Goal: Task Accomplishment & Management: Manage account settings

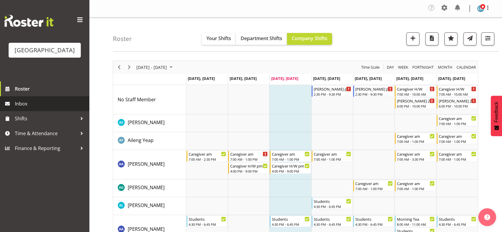
click at [34, 108] on span "Inbox" at bounding box center [50, 103] width 71 height 9
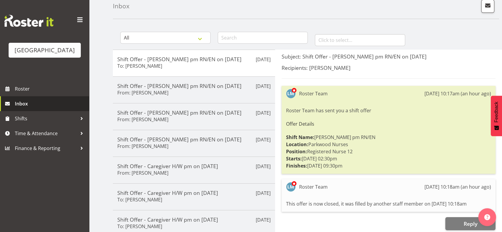
scroll to position [33, 0]
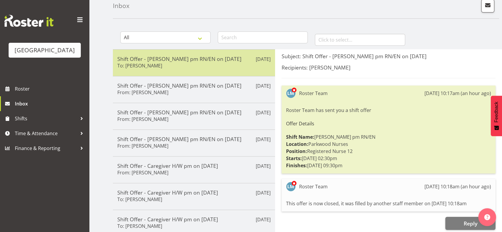
click at [206, 59] on h5 "Shift Offer - [PERSON_NAME] pm RN/EN on [DATE]" at bounding box center [193, 59] width 153 height 7
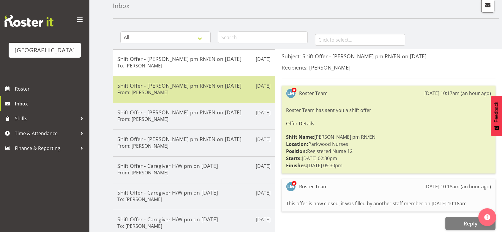
click at [211, 93] on div "Shift Offer - Ressie pm RN/EN on 29/08/25 From: Linda Shearman" at bounding box center [193, 89] width 153 height 15
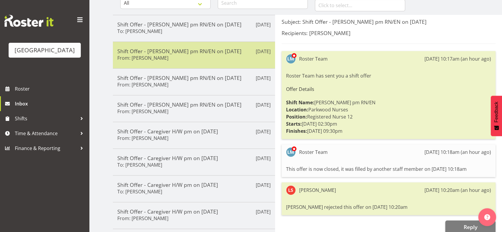
scroll to position [99, 0]
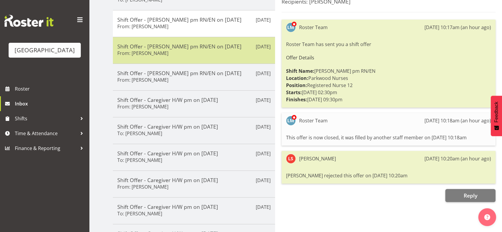
click at [214, 56] on div "Shift Offer - Ressie pm RN/EN on 29/08/25 From: Lois Girdwood" at bounding box center [193, 50] width 153 height 15
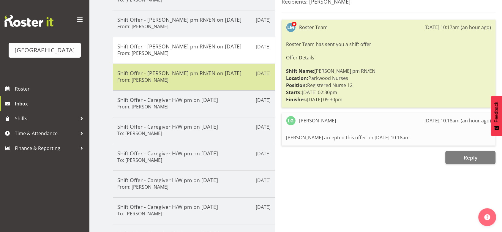
click at [224, 77] on div "Shift Offer - Ressie pm RN/EN on 28/08/25 From: Liz Schofield" at bounding box center [193, 77] width 153 height 15
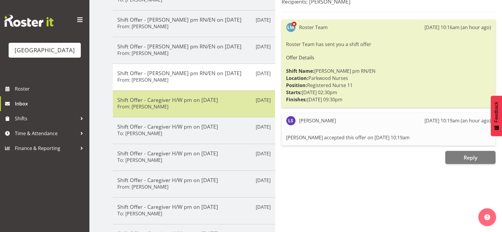
click at [225, 104] on div "Shift Offer - Caregiver H/W pm on 27/08/25 From: Angela Hogendoorn" at bounding box center [193, 104] width 153 height 15
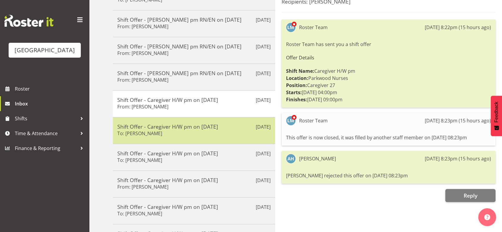
click at [232, 134] on div "Shift Offer - Caregiver H/W pm on 27/08/25 To: Ellis Thackery" at bounding box center [193, 130] width 153 height 15
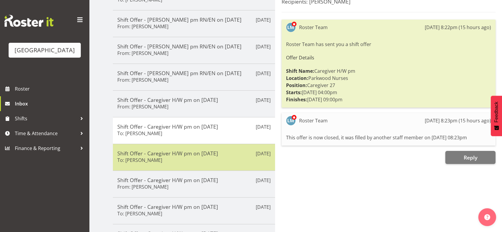
click at [235, 158] on div "Shift Offer - Caregiver H/W pm on 27/08/25 To: Jamilla Lockyer" at bounding box center [193, 157] width 153 height 15
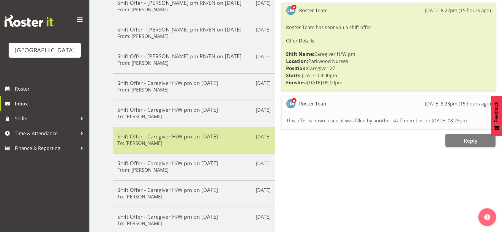
scroll to position [140, 0]
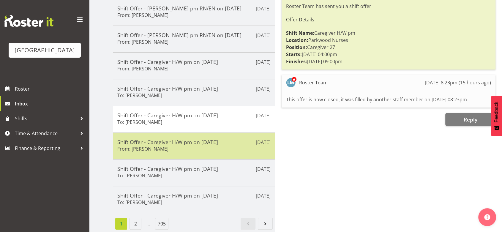
click at [236, 141] on div "Shift Offer - Caregiver H/W pm on 27/08/25 From: Lorie Angeles" at bounding box center [193, 146] width 153 height 15
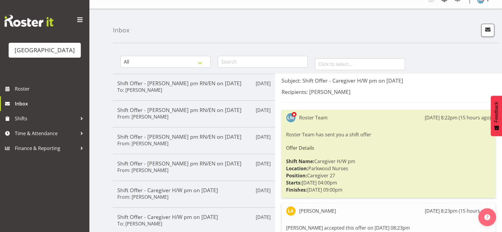
scroll to position [0, 0]
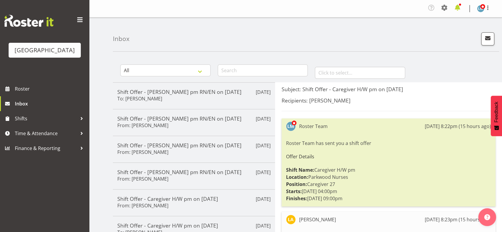
click at [456, 6] on span at bounding box center [458, 8] width 10 height 10
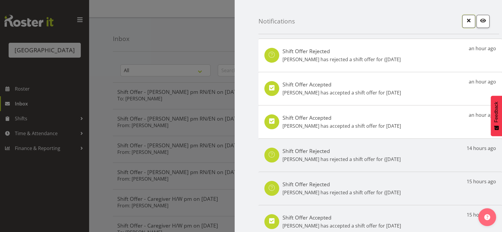
click at [465, 19] on span "button" at bounding box center [469, 21] width 8 height 8
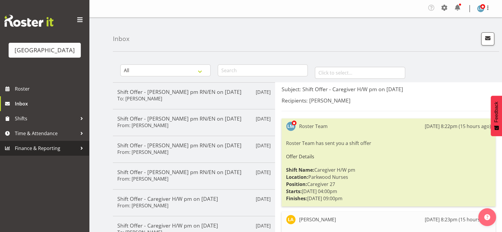
click at [81, 153] on div at bounding box center [81, 148] width 9 height 9
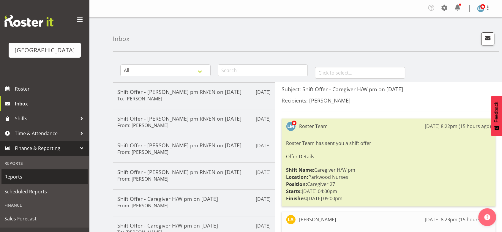
click at [20, 181] on span "Reports" at bounding box center [44, 176] width 80 height 9
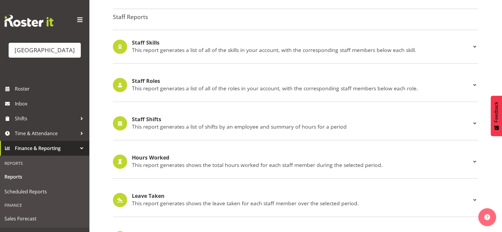
scroll to position [561, 0]
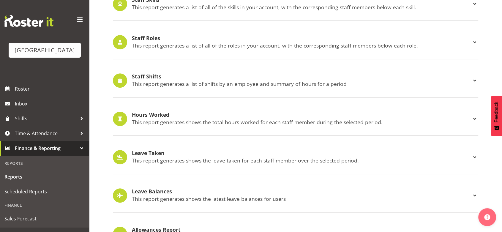
click at [474, 79] on span at bounding box center [474, 80] width 7 height 7
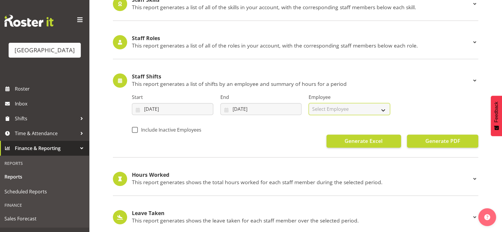
click at [383, 108] on select "Select Employee All Employees Abigail Savage Aileng Yeap Alem Abreha Alex Green…" at bounding box center [349, 109] width 81 height 12
select select "11412"
click at [309, 103] on select "Select Employee All Employees Abigail Savage Aileng Yeap Alem Abreha Alex Green…" at bounding box center [349, 109] width 81 height 12
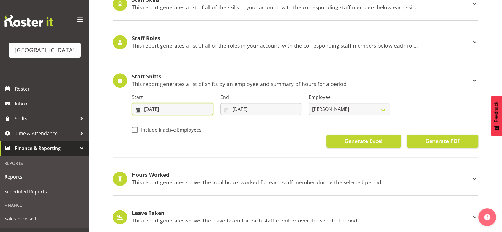
click at [162, 106] on input "20/08/2025" at bounding box center [172, 109] width 81 height 12
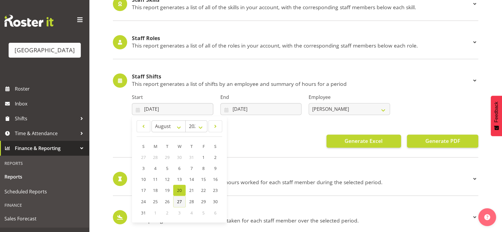
click at [181, 200] on span "27" at bounding box center [179, 202] width 5 height 6
type input "[DATE]"
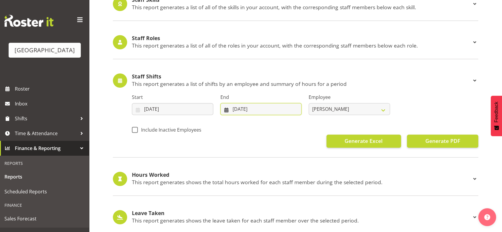
click at [224, 110] on input "[DATE]" at bounding box center [260, 109] width 81 height 12
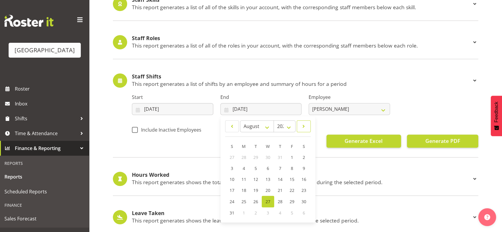
click at [304, 125] on span at bounding box center [304, 126] width 6 height 7
select select "8"
click at [231, 200] on span "28" at bounding box center [232, 201] width 5 height 6
type input "28/09/2025"
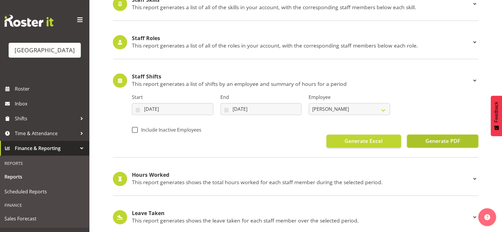
click at [440, 139] on span "Generate PDF" at bounding box center [442, 141] width 35 height 8
click at [434, 141] on span "Generate PDF" at bounding box center [442, 141] width 35 height 8
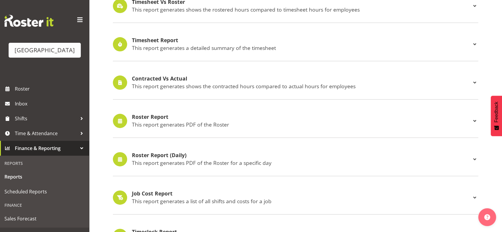
scroll to position [132, 0]
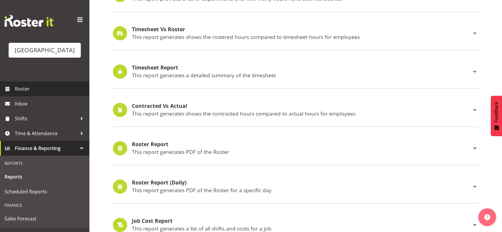
click at [22, 93] on span "Roster" at bounding box center [50, 88] width 71 height 9
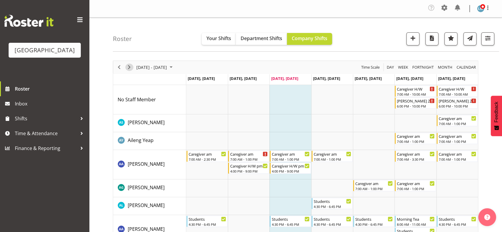
click at [130, 66] on span "Next" at bounding box center [129, 67] width 7 height 7
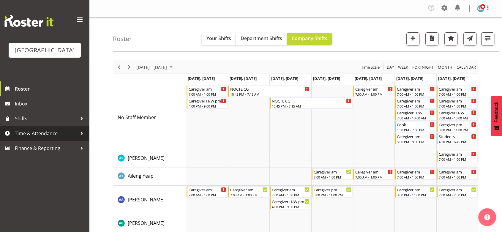
click at [81, 138] on div at bounding box center [81, 133] width 9 height 9
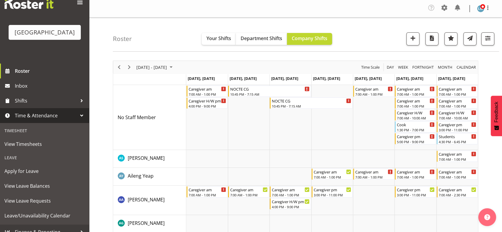
scroll to position [34, 0]
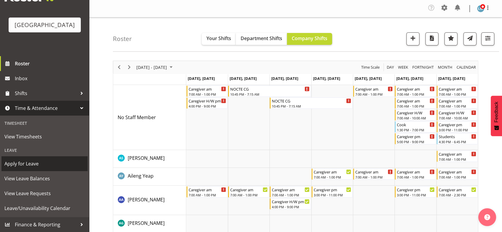
click at [17, 162] on span "Apply for Leave" at bounding box center [44, 163] width 80 height 9
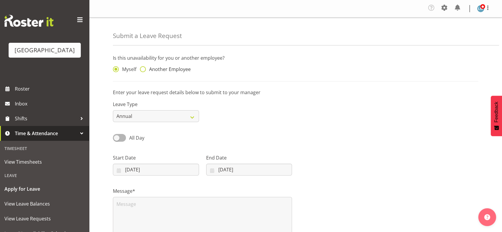
click at [142, 68] on span at bounding box center [143, 69] width 6 height 6
click at [142, 68] on input "Another Employee" at bounding box center [142, 69] width 4 height 4
radio input "true"
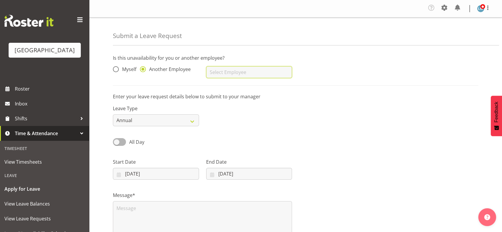
click at [237, 70] on input "text" at bounding box center [249, 72] width 86 height 12
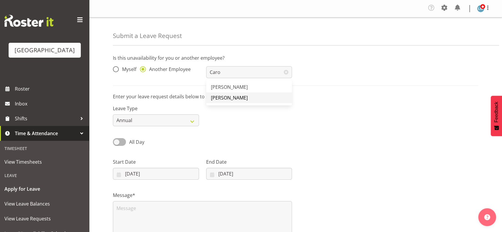
click at [229, 97] on span "[PERSON_NAME]" at bounding box center [229, 97] width 37 height 7
type input "[PERSON_NAME]"
click at [197, 121] on select "Annual Sick Leave Without Pay Bereavement Domestic Violence Parental Jury Servi…" at bounding box center [156, 120] width 86 height 12
select select "Other"
click at [113, 114] on select "Annual Sick Leave Without Pay Bereavement Domestic Violence Parental Jury Servi…" at bounding box center [156, 120] width 86 height 12
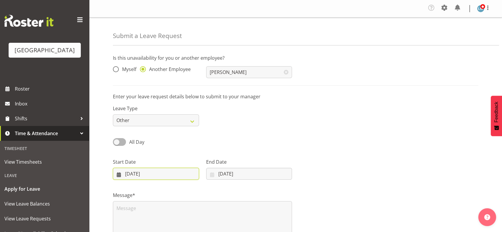
click at [118, 175] on input "[DATE]" at bounding box center [156, 174] width 86 height 12
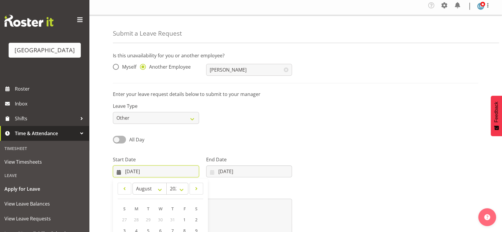
scroll to position [71, 0]
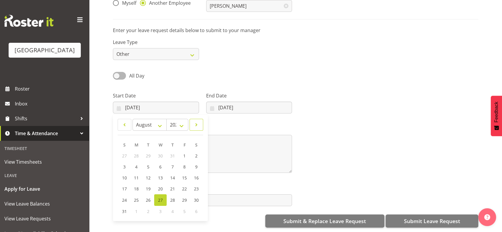
click at [197, 121] on span at bounding box center [196, 124] width 6 height 7
select select "8"
click at [147, 186] on span "23" at bounding box center [148, 189] width 5 height 6
type input "[DATE]"
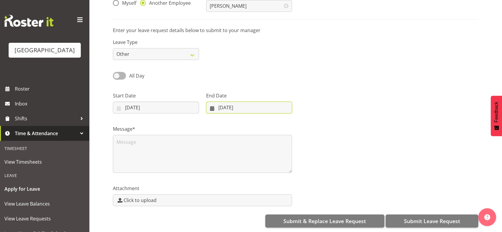
click at [210, 102] on input "[DATE]" at bounding box center [249, 108] width 86 height 12
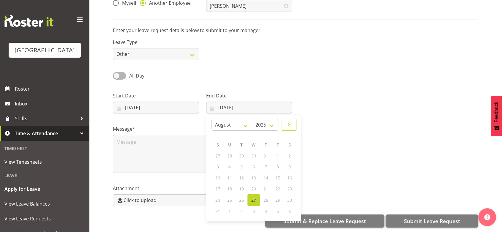
click at [289, 121] on span at bounding box center [288, 124] width 7 height 7
select select "8"
click at [278, 186] on span "26" at bounding box center [277, 189] width 5 height 6
type input "[DATE]"
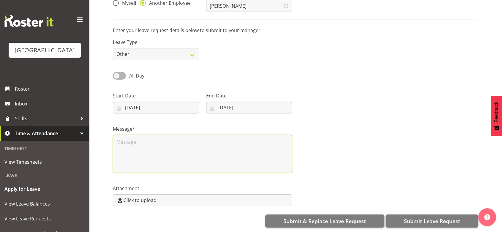
click at [159, 144] on textarea at bounding box center [202, 154] width 179 height 38
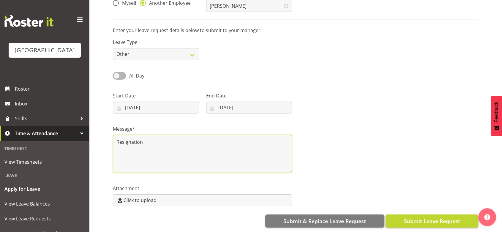
type textarea "Resignation"
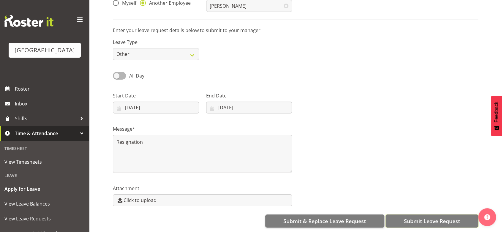
click at [430, 217] on span "Submit Leave Request" at bounding box center [432, 221] width 56 height 8
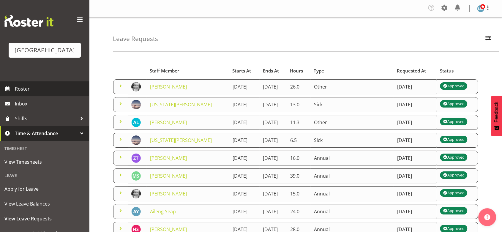
click at [27, 93] on span "Roster" at bounding box center [50, 88] width 71 height 9
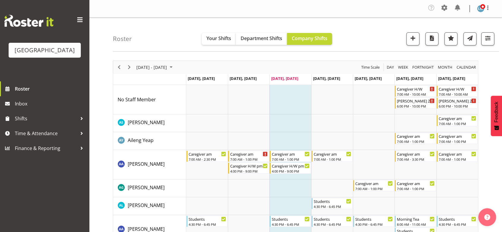
click at [175, 67] on span "August 25 - 31, 2025" at bounding box center [171, 67] width 7 height 7
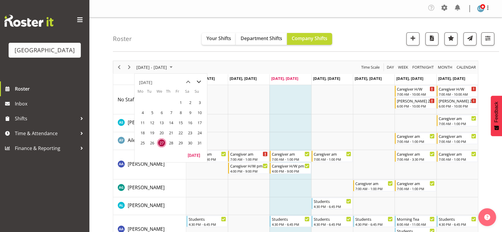
click at [197, 82] on span "next month" at bounding box center [199, 82] width 10 height 11
click at [144, 132] on span "22" at bounding box center [142, 132] width 9 height 9
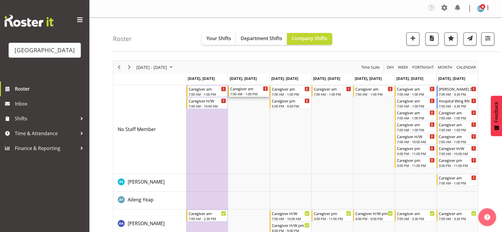
click at [243, 93] on div "7:00 AM - 1:00 PM" at bounding box center [249, 93] width 38 height 5
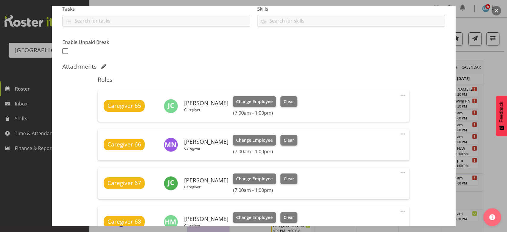
scroll to position [264, 0]
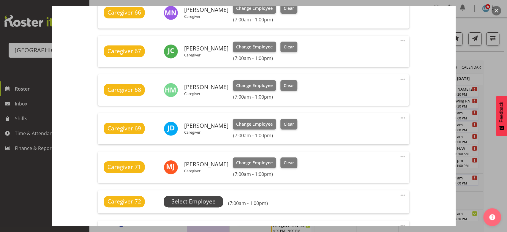
click at [192, 202] on span "Select Employee" at bounding box center [193, 201] width 44 height 9
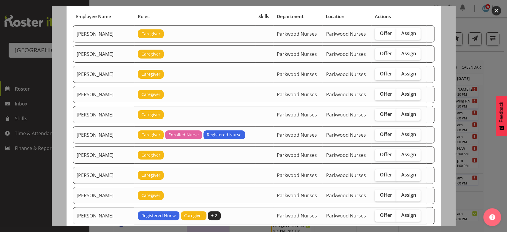
scroll to position [66, 0]
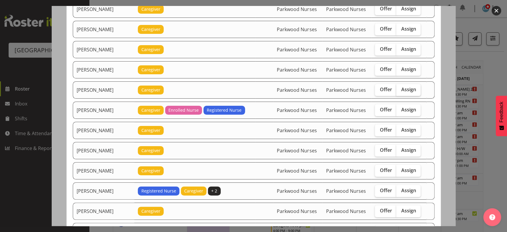
click at [408, 88] on span "Assign" at bounding box center [408, 89] width 15 height 6
click at [400, 88] on input "Assign" at bounding box center [398, 90] width 4 height 4
checkbox input "true"
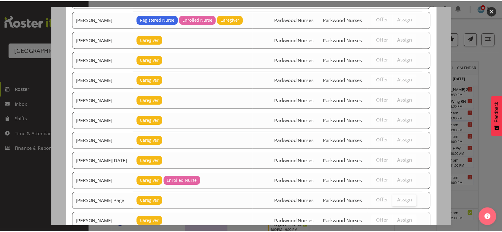
scroll to position [704, 0]
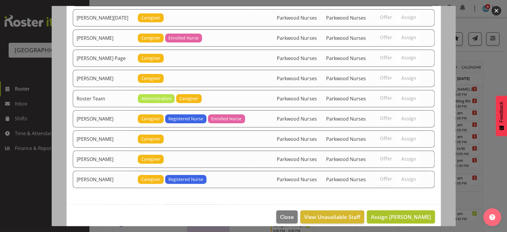
click at [401, 213] on span "Assign [PERSON_NAME]" at bounding box center [401, 216] width 60 height 7
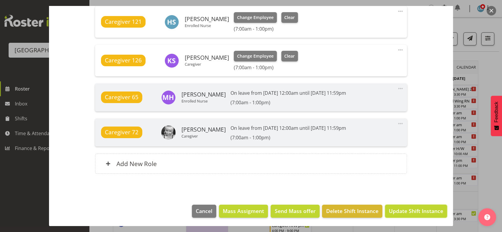
click at [401, 212] on span "Update Shift Instance" at bounding box center [416, 211] width 54 height 8
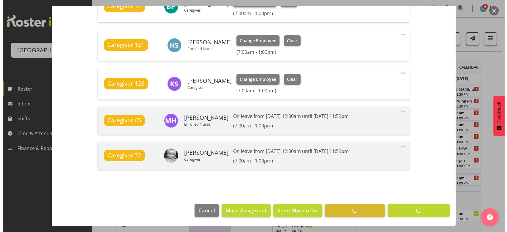
scroll to position [463, 0]
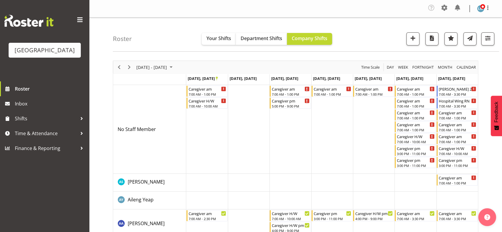
click at [280, 91] on div "Caregiver am" at bounding box center [290, 89] width 37 height 6
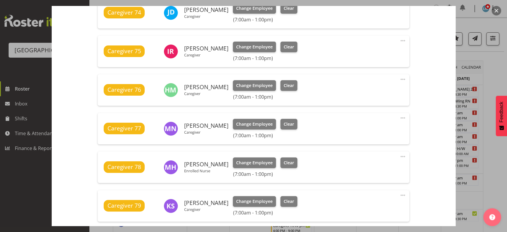
scroll to position [396, 0]
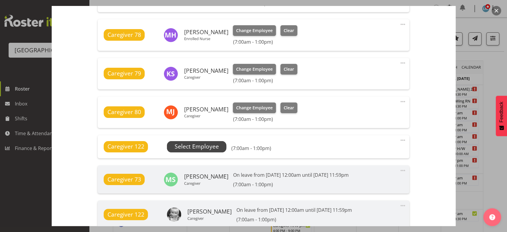
click at [195, 149] on span "Select Employee" at bounding box center [197, 146] width 44 height 9
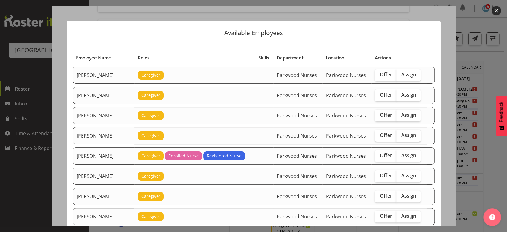
click at [406, 134] on span "Assign" at bounding box center [408, 135] width 15 height 6
click at [400, 134] on input "Assign" at bounding box center [398, 135] width 4 height 4
checkbox input "true"
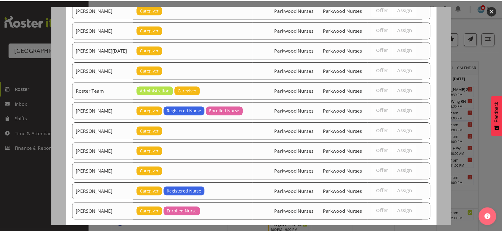
scroll to position [724, 0]
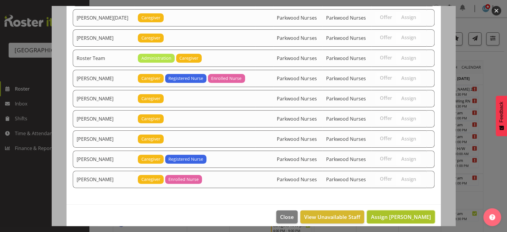
click at [392, 213] on span "Assign [PERSON_NAME]" at bounding box center [401, 216] width 60 height 7
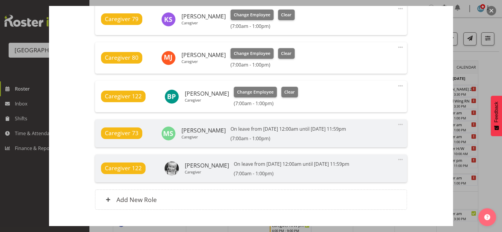
scroll to position [486, 0]
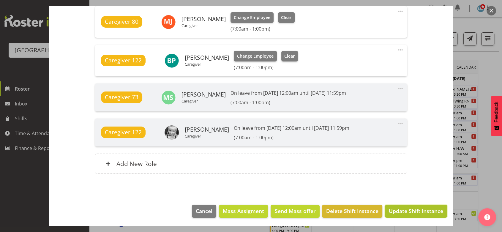
click at [406, 210] on span "Update Shift Instance" at bounding box center [416, 211] width 54 height 8
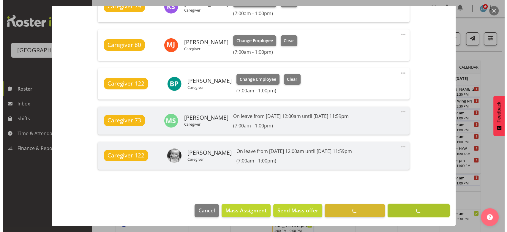
scroll to position [463, 0]
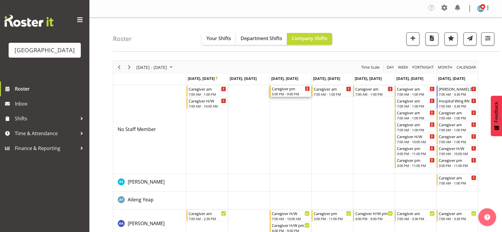
click at [286, 91] on div "Caregiver pm 5:00 PM - 9:00 PM" at bounding box center [291, 91] width 38 height 11
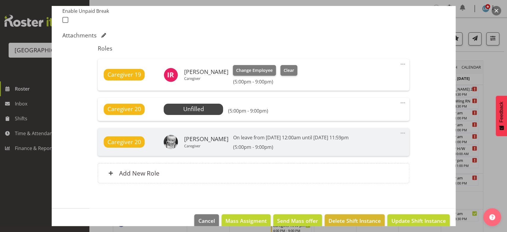
scroll to position [165, 0]
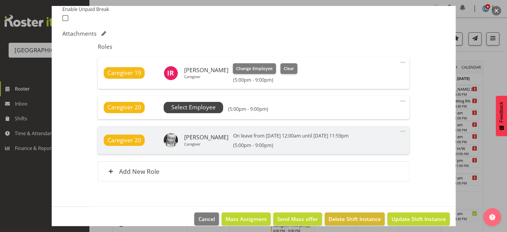
click at [194, 104] on span "Select Employee" at bounding box center [193, 107] width 44 height 9
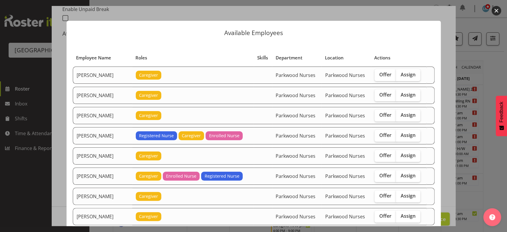
scroll to position [33, 0]
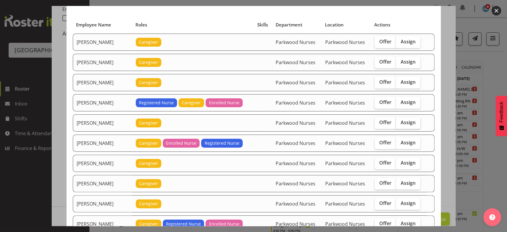
click at [401, 121] on span "Assign" at bounding box center [408, 122] width 15 height 6
click at [400, 121] on input "Assign" at bounding box center [398, 123] width 4 height 4
checkbox input "true"
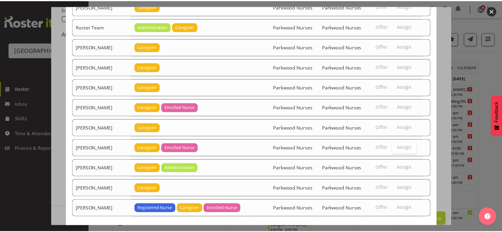
scroll to position [965, 0]
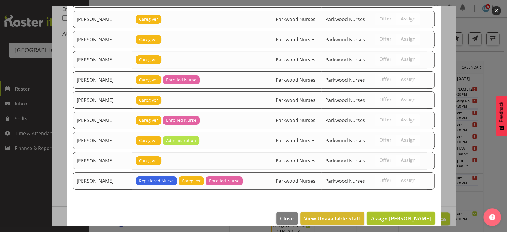
click at [399, 215] on span "Assign [PERSON_NAME]" at bounding box center [401, 218] width 60 height 7
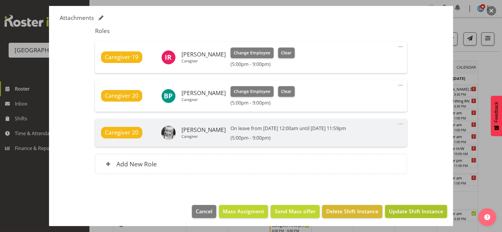
click at [400, 212] on span "Update Shift Instance" at bounding box center [416, 211] width 54 height 8
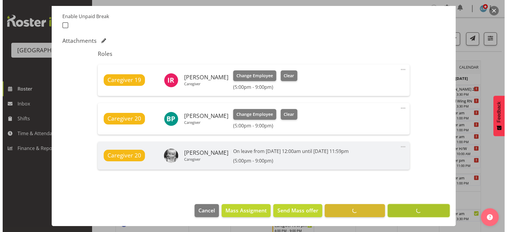
scroll to position [157, 0]
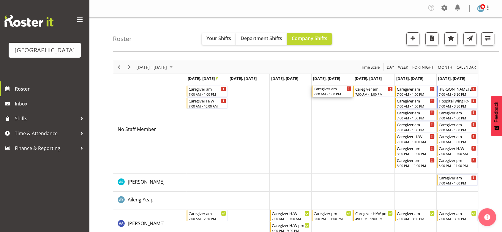
click at [327, 94] on div "7:00 AM - 1:00 PM" at bounding box center [333, 93] width 38 height 5
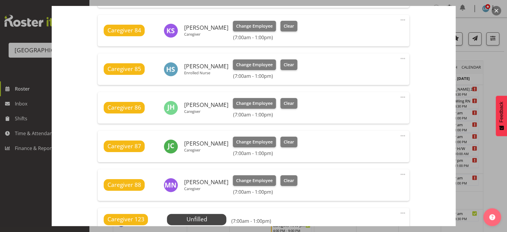
scroll to position [363, 0]
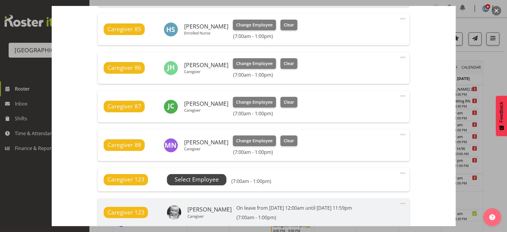
click at [184, 176] on span "Select Employee" at bounding box center [197, 179] width 44 height 9
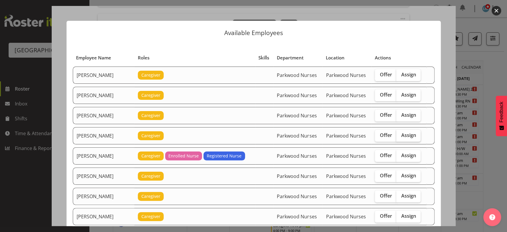
click at [403, 134] on span "Assign" at bounding box center [408, 135] width 15 height 6
click at [400, 134] on input "Assign" at bounding box center [398, 135] width 4 height 4
checkbox input "true"
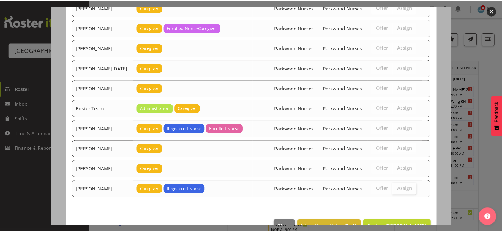
scroll to position [684, 0]
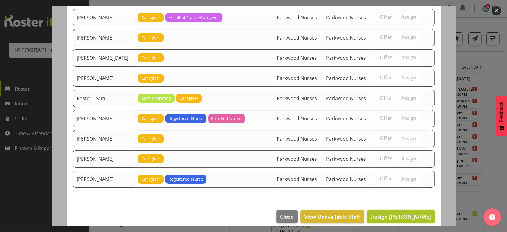
click at [397, 213] on span "Assign [PERSON_NAME]" at bounding box center [401, 216] width 60 height 7
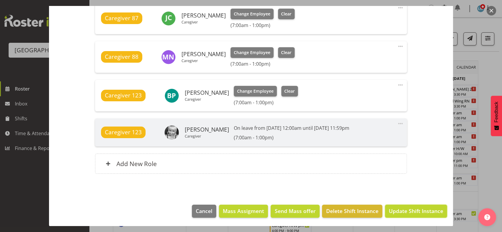
click at [397, 210] on span "Update Shift Instance" at bounding box center [416, 211] width 54 height 8
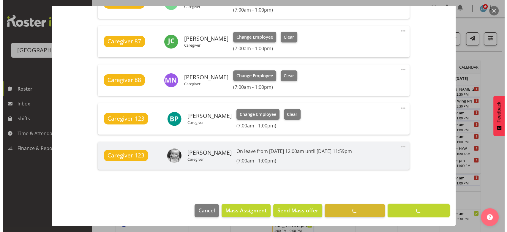
scroll to position [428, 0]
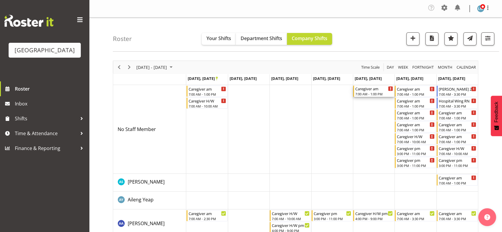
click at [369, 91] on div "Caregiver am" at bounding box center [374, 89] width 38 height 6
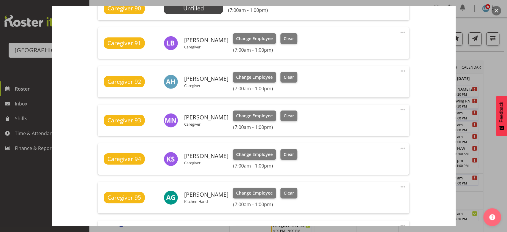
scroll to position [198, 0]
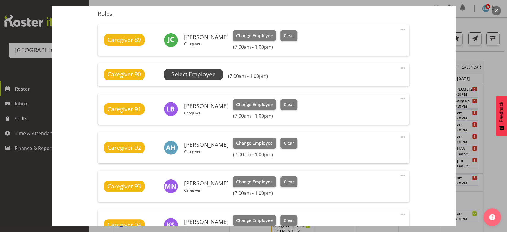
click at [195, 75] on span "Select Employee" at bounding box center [193, 74] width 44 height 9
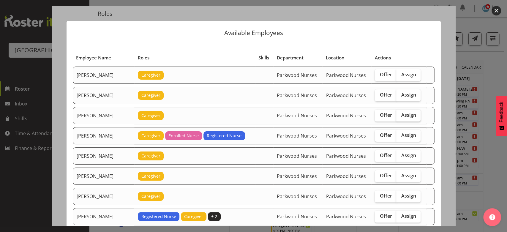
click at [403, 113] on span "Assign" at bounding box center [408, 115] width 15 height 6
click at [400, 113] on input "Assign" at bounding box center [398, 115] width 4 height 4
checkbox input "true"
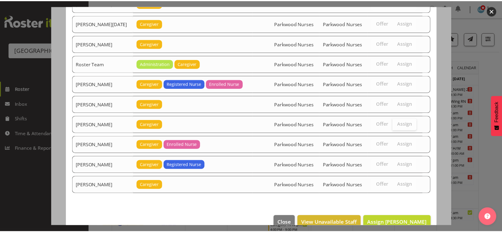
scroll to position [704, 0]
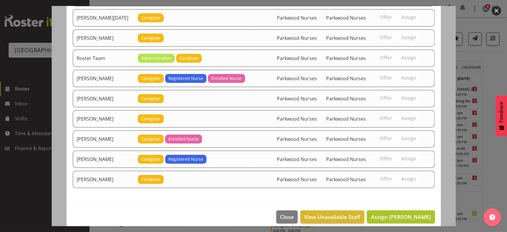
click at [396, 213] on span "Assign [PERSON_NAME]" at bounding box center [401, 216] width 60 height 7
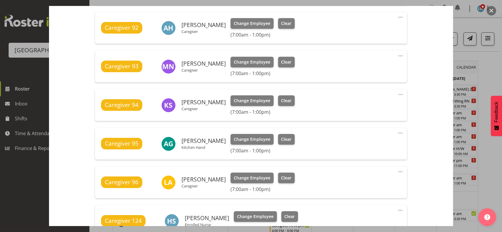
scroll to position [451, 0]
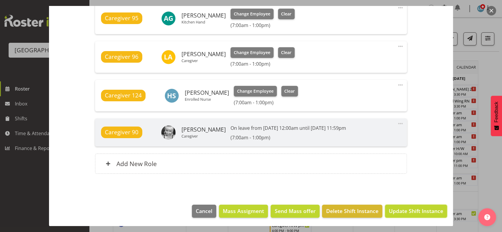
click at [396, 209] on span "Update Shift Instance" at bounding box center [416, 211] width 54 height 8
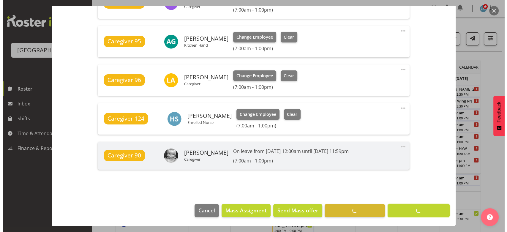
scroll to position [428, 0]
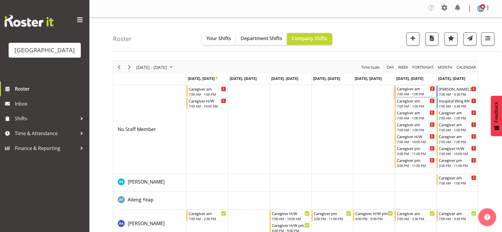
click at [405, 92] on div "7:00 AM - 1:00 PM" at bounding box center [416, 93] width 38 height 5
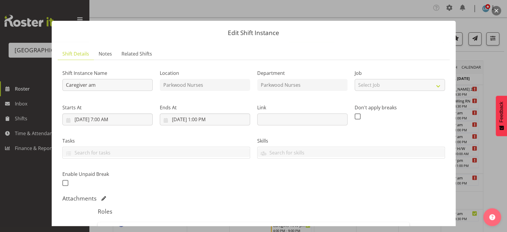
scroll to position [132, 0]
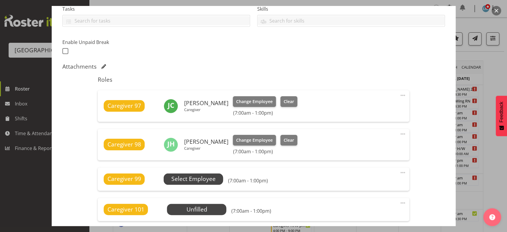
click at [201, 176] on span "Select Employee" at bounding box center [193, 179] width 44 height 9
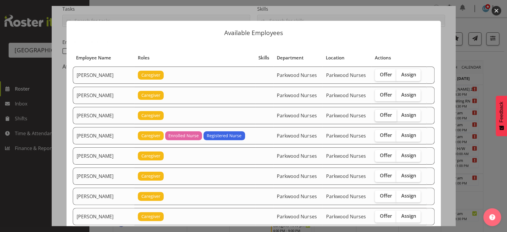
click at [383, 116] on span "Offer" at bounding box center [386, 115] width 12 height 6
click at [379, 116] on input "Offer" at bounding box center [377, 115] width 4 height 4
checkbox input "true"
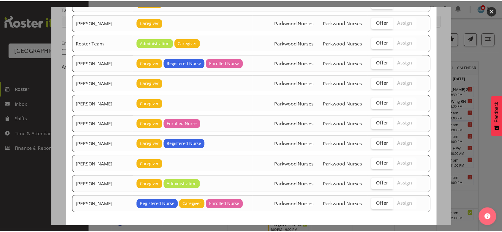
scroll to position [804, 0]
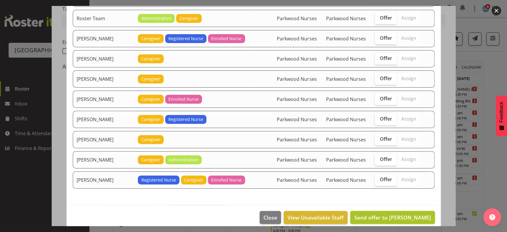
click at [393, 214] on span "Send offer to [PERSON_NAME]" at bounding box center [392, 217] width 77 height 7
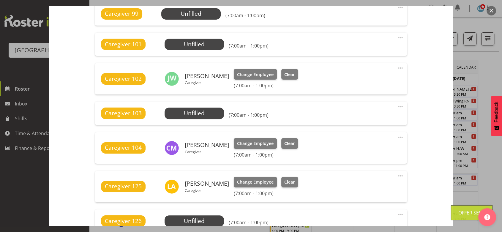
scroll to position [418, 0]
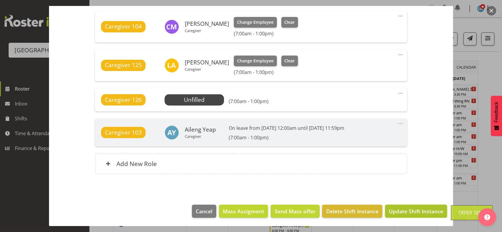
click at [397, 208] on span "Update Shift Instance" at bounding box center [416, 211] width 54 height 8
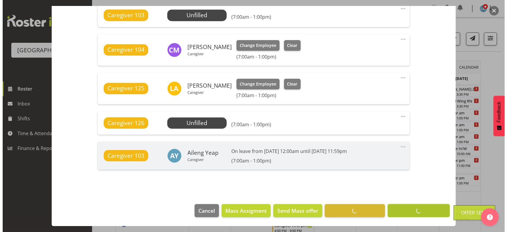
scroll to position [395, 0]
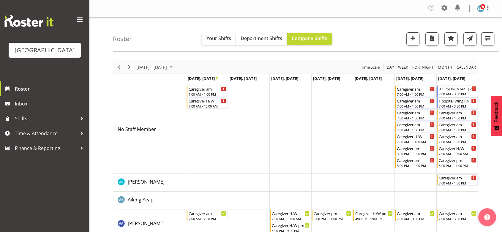
click at [451, 90] on div "[PERSON_NAME] 2 RN am" at bounding box center [458, 89] width 38 height 6
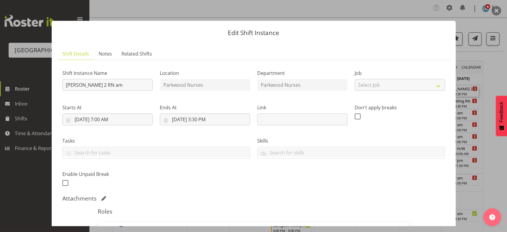
scroll to position [99, 0]
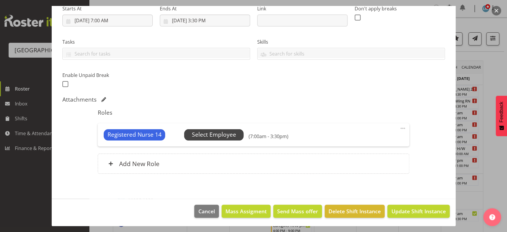
click at [214, 134] on span "Select Employee" at bounding box center [214, 134] width 44 height 9
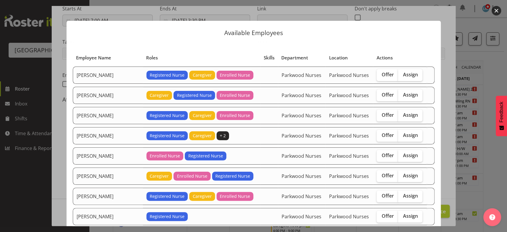
scroll to position [132, 0]
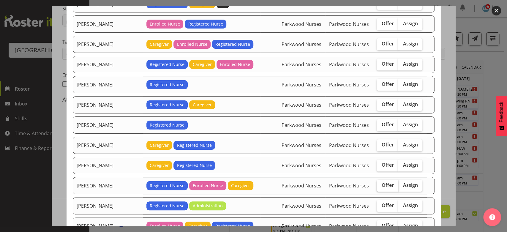
click at [385, 183] on span "Offer" at bounding box center [387, 185] width 12 height 6
click at [380, 183] on input "Offer" at bounding box center [379, 185] width 4 height 4
checkbox input "true"
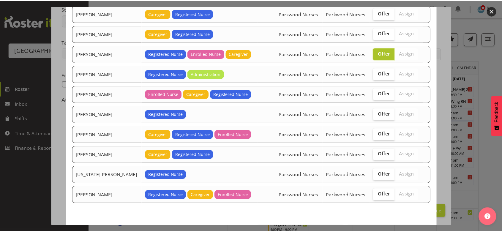
scroll to position [282, 0]
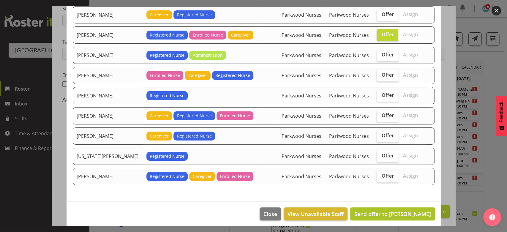
click at [387, 211] on span "Send offer to [PERSON_NAME]" at bounding box center [392, 213] width 77 height 7
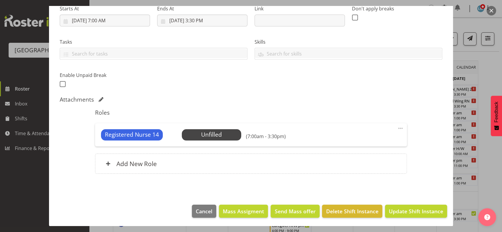
scroll to position [132, 0]
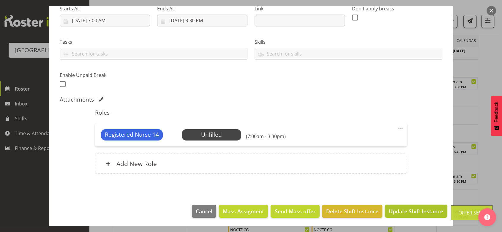
click at [393, 209] on span "Update Shift Instance" at bounding box center [416, 211] width 54 height 8
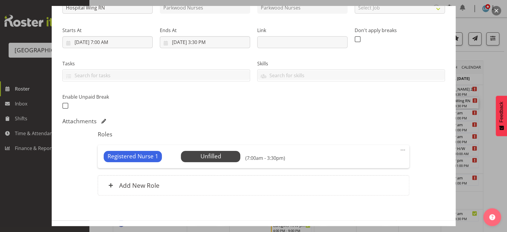
scroll to position [99, 0]
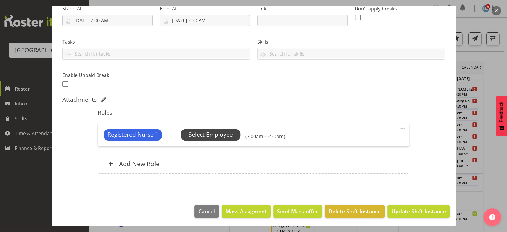
click at [211, 132] on span "Select Employee" at bounding box center [211, 134] width 44 height 9
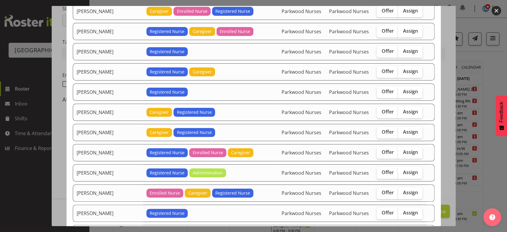
scroll to position [198, 0]
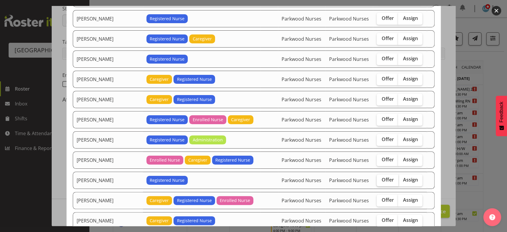
click at [381, 177] on span "Offer" at bounding box center [387, 180] width 12 height 6
click at [377, 178] on input "Offer" at bounding box center [379, 180] width 4 height 4
checkbox input "true"
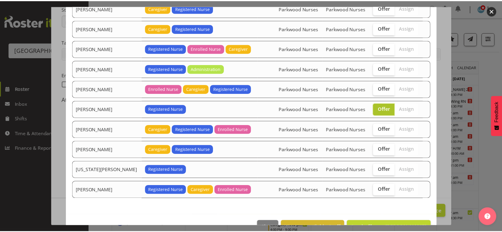
scroll to position [282, 0]
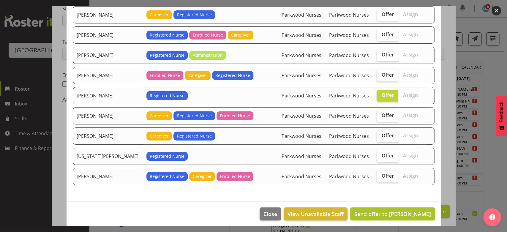
click at [386, 210] on span "Send offer to [PERSON_NAME]" at bounding box center [392, 213] width 77 height 7
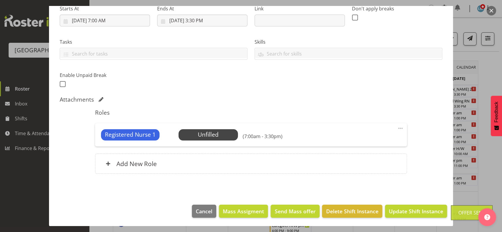
scroll to position [165, 0]
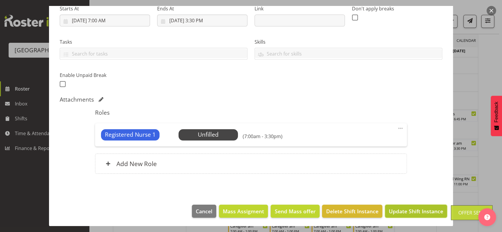
click at [405, 211] on span "Update Shift Instance" at bounding box center [416, 211] width 54 height 8
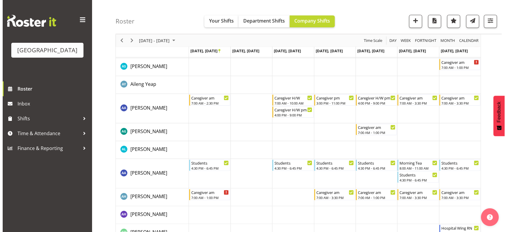
scroll to position [0, 0]
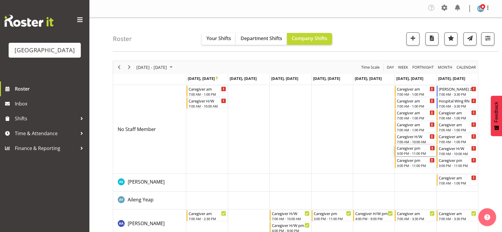
click at [405, 153] on div "3:00 PM - 11:00 PM" at bounding box center [416, 153] width 38 height 5
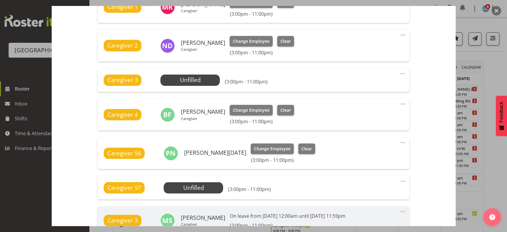
scroll to position [198, 0]
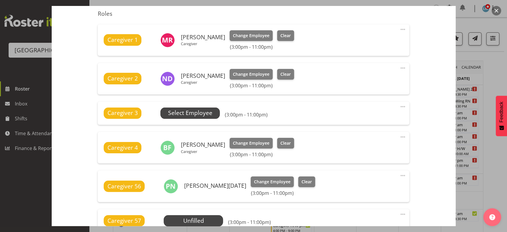
click at [196, 110] on span "Select Employee" at bounding box center [190, 113] width 44 height 9
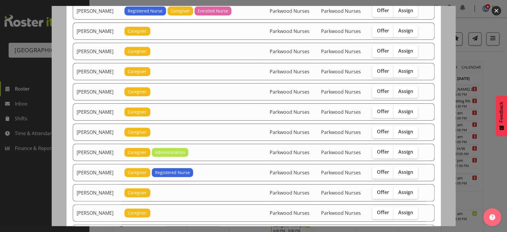
scroll to position [462, 0]
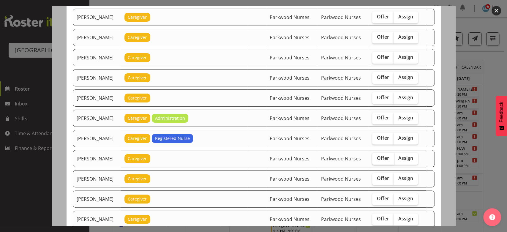
click at [385, 155] on span "Offer" at bounding box center [383, 158] width 12 height 6
click at [376, 156] on input "Offer" at bounding box center [374, 158] width 4 height 4
checkbox input "true"
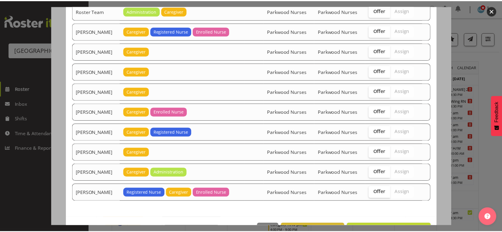
scroll to position [764, 0]
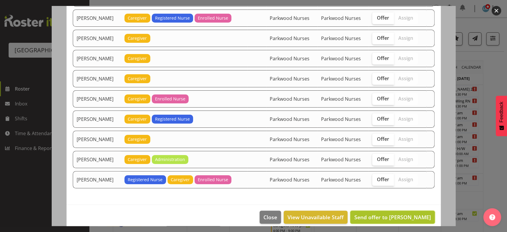
click at [388, 214] on span "Send offer to [PERSON_NAME]" at bounding box center [392, 217] width 77 height 7
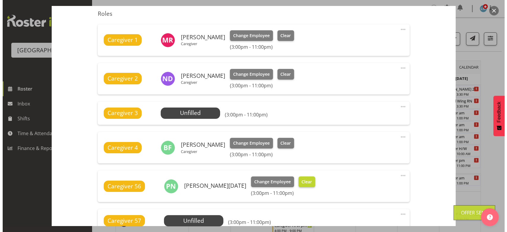
scroll to position [264, 0]
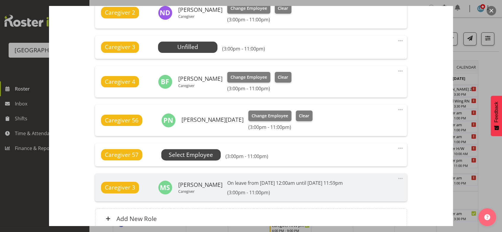
click at [0, 0] on span "Select Employee" at bounding box center [0, 0] width 0 height 0
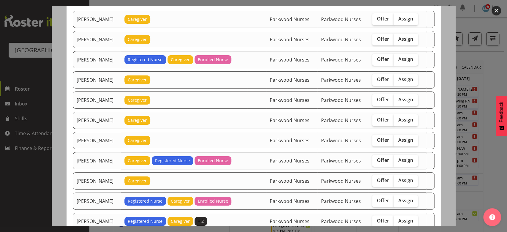
scroll to position [66, 0]
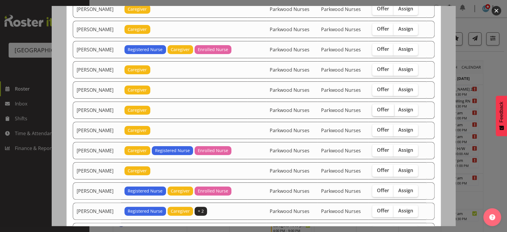
click at [380, 109] on span "Offer" at bounding box center [383, 110] width 12 height 6
click at [376, 109] on input "Offer" at bounding box center [374, 110] width 4 height 4
checkbox input "true"
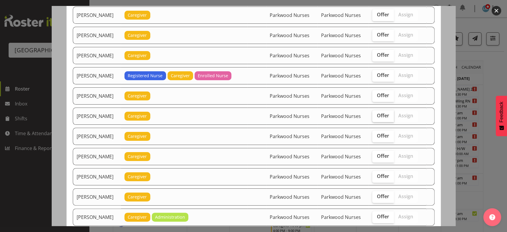
scroll to position [396, 0]
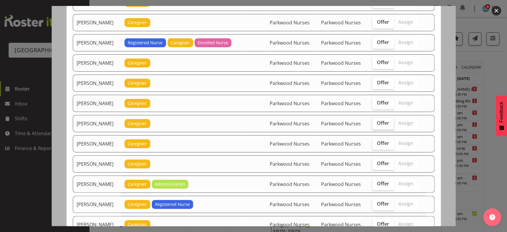
click at [384, 122] on span "Offer" at bounding box center [383, 123] width 12 height 6
click at [376, 122] on input "Offer" at bounding box center [374, 123] width 4 height 4
checkbox input "true"
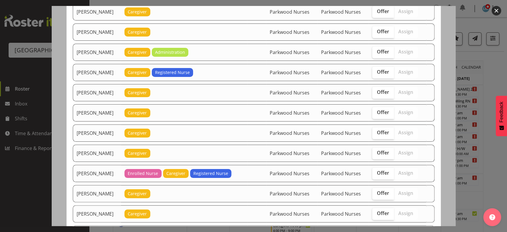
scroll to position [561, 0]
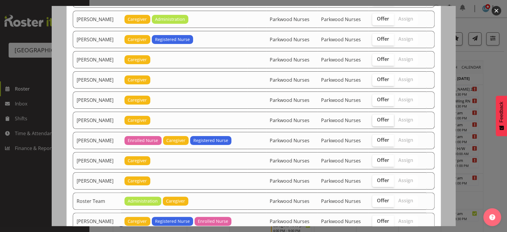
click at [378, 117] on span "Offer" at bounding box center [383, 120] width 12 height 6
click at [376, 118] on input "Offer" at bounding box center [374, 120] width 4 height 4
checkbox input "true"
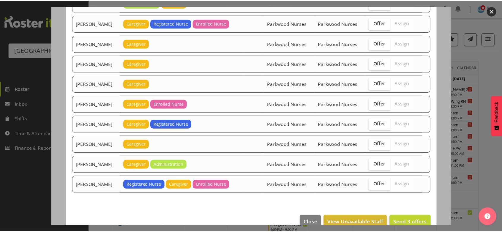
scroll to position [764, 0]
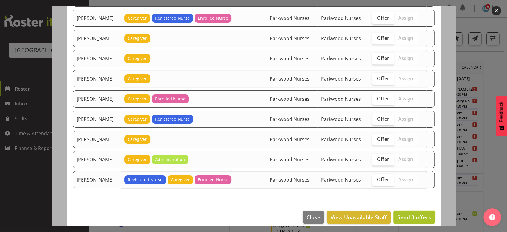
click at [408, 214] on span "Send 3 offers" at bounding box center [414, 217] width 34 height 7
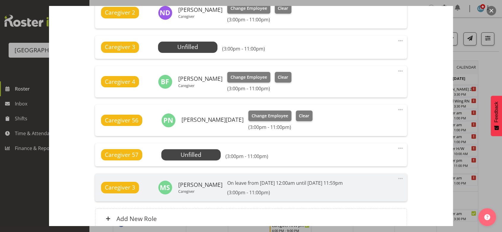
scroll to position [319, 0]
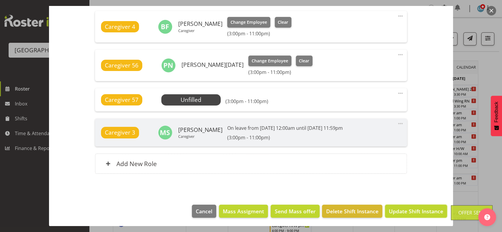
click at [408, 208] on span "Update Shift Instance" at bounding box center [416, 211] width 54 height 8
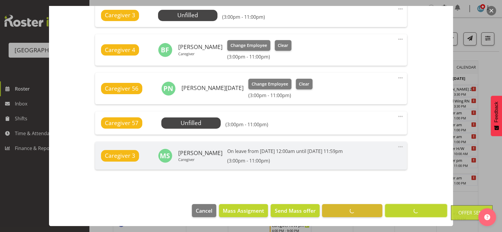
scroll to position [295, 0]
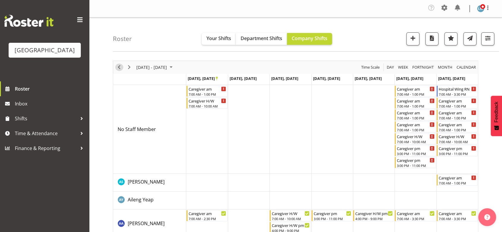
click at [120, 65] on span "Previous" at bounding box center [119, 67] width 7 height 7
